Goal: Navigation & Orientation: Go to known website

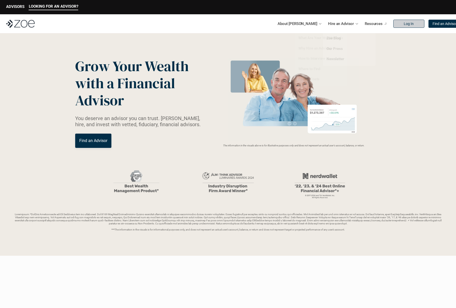
click at [393, 26] on link "Log In" at bounding box center [408, 24] width 31 height 8
click at [393, 22] on link "Log In" at bounding box center [408, 24] width 31 height 8
drag, startPoint x: 394, startPoint y: 24, endPoint x: 390, endPoint y: 23, distance: 4.1
click at [403, 24] on p "Log In" at bounding box center [408, 24] width 10 height 4
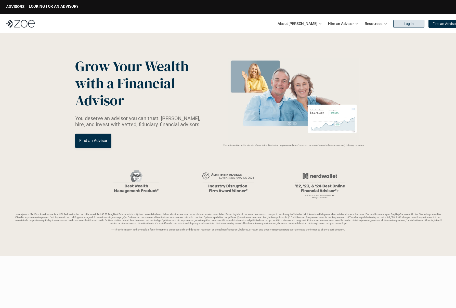
click at [403, 22] on p "Log In" at bounding box center [408, 24] width 10 height 4
